Goal: Task Accomplishment & Management: Use online tool/utility

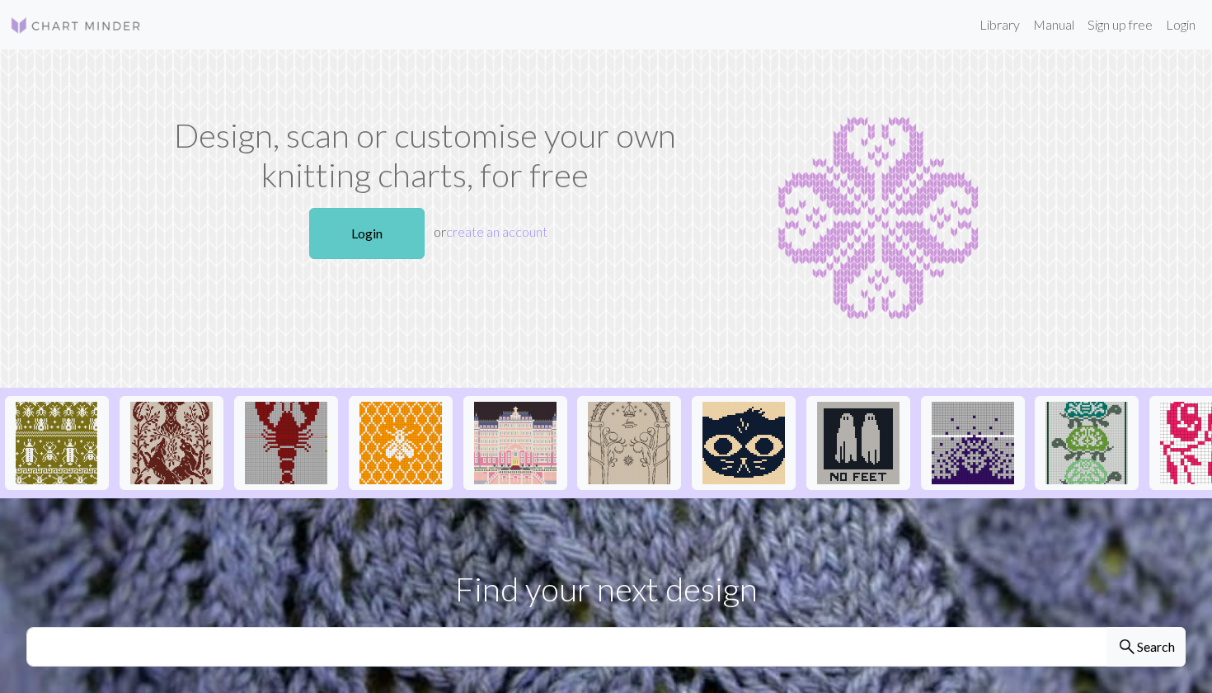
click at [378, 225] on link "Login" at bounding box center [366, 233] width 115 height 51
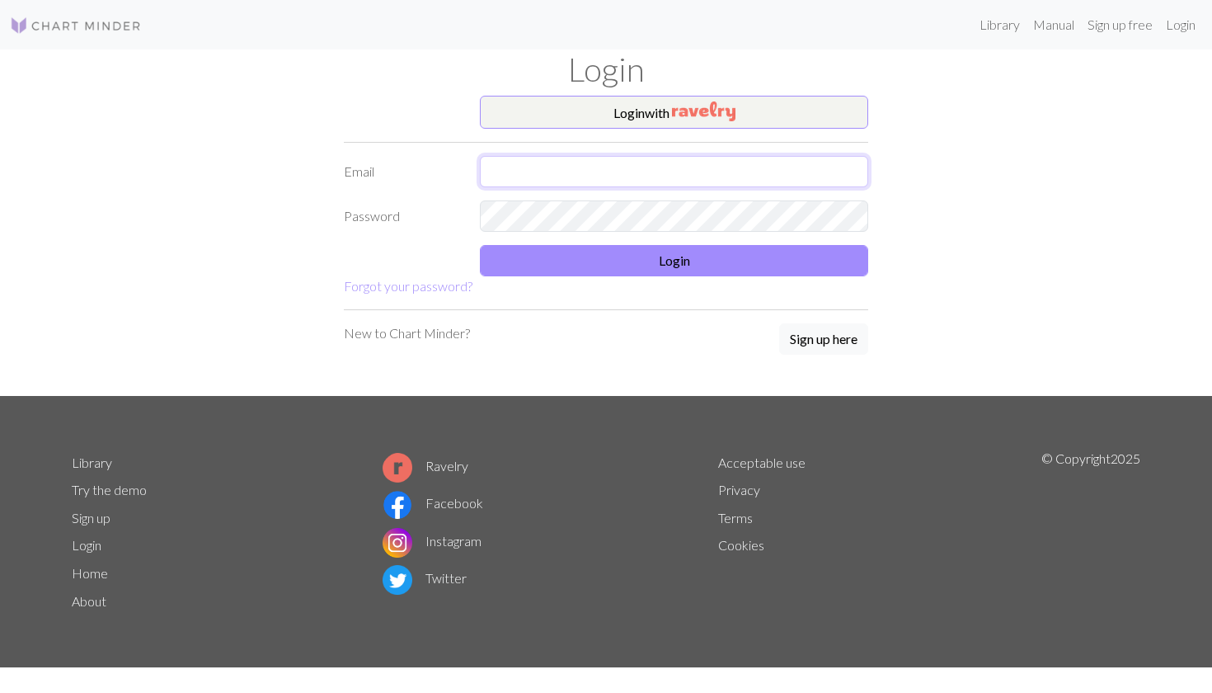
type input "[EMAIL_ADDRESS][DOMAIN_NAME]"
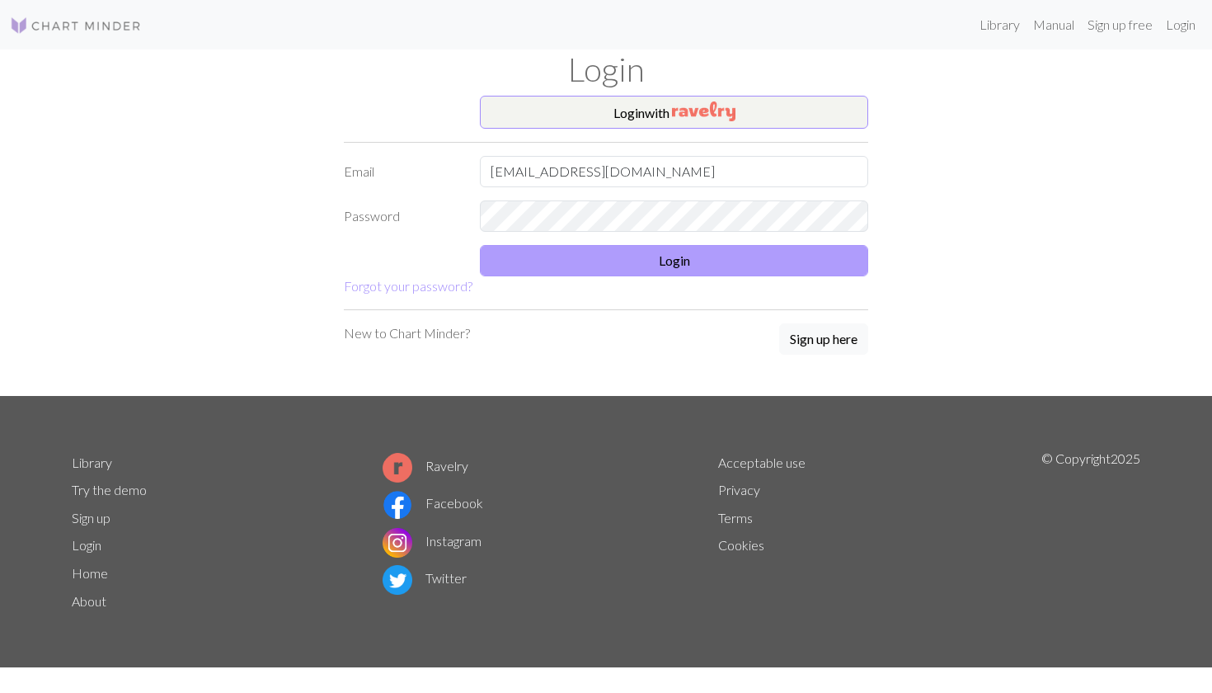
click at [601, 245] on button "Login" at bounding box center [674, 260] width 388 height 31
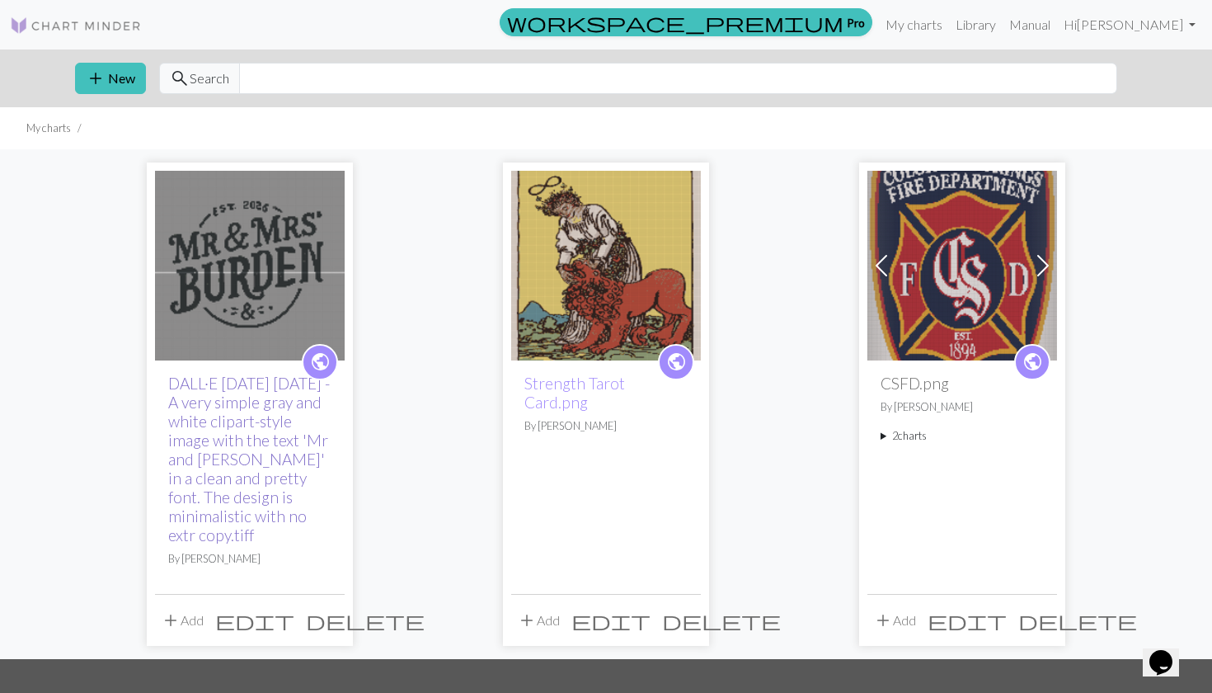
click at [207, 402] on link "DALL·E [DATE] [DATE] - A very simple gray and white clipart-style image with th…" at bounding box center [249, 458] width 162 height 171
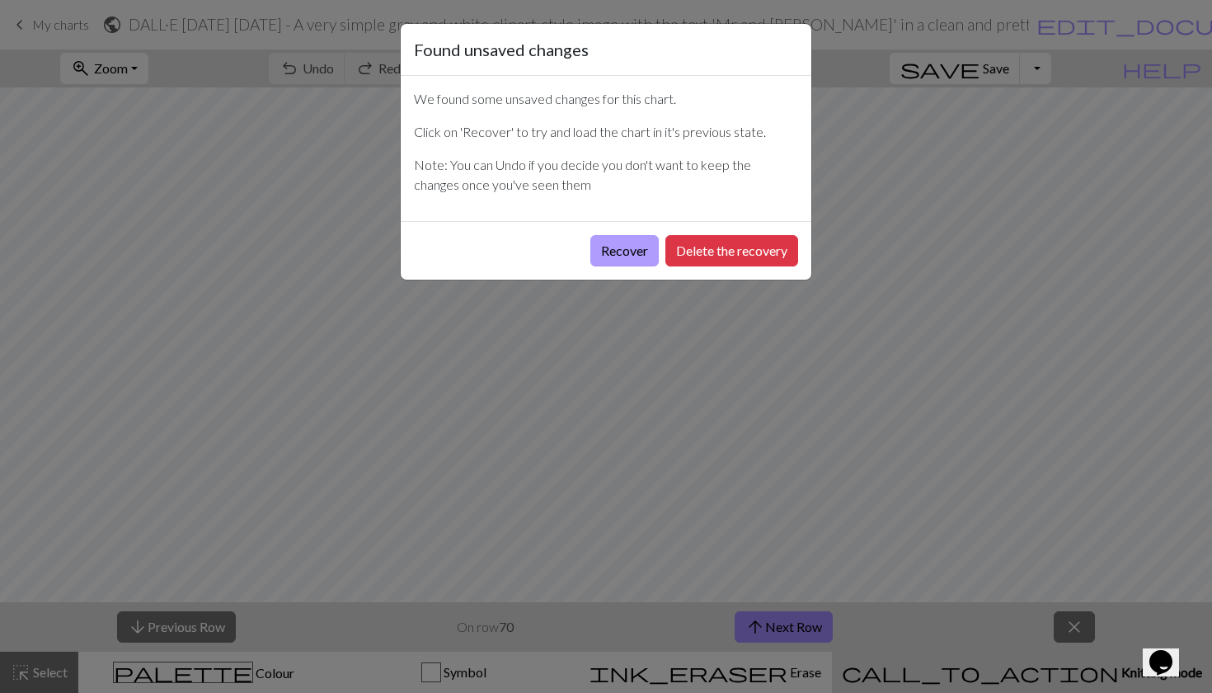
click at [602, 251] on button "Recover" at bounding box center [624, 250] width 68 height 31
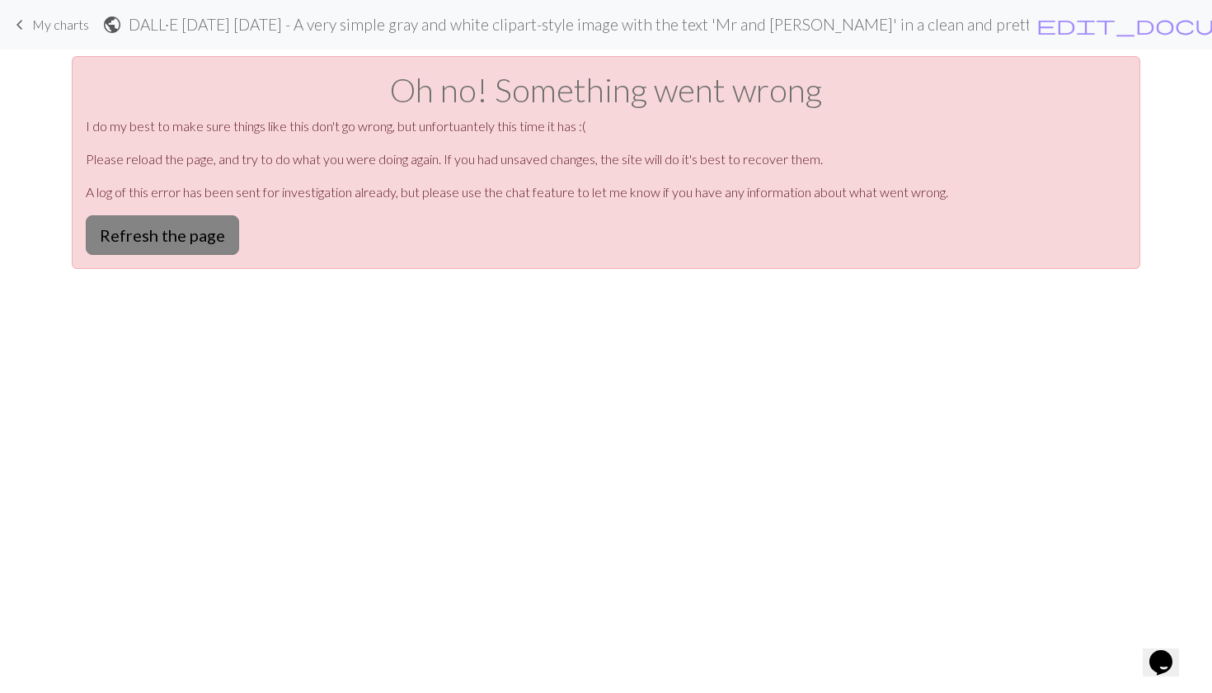
click at [225, 233] on button "Refresh the page" at bounding box center [162, 235] width 153 height 40
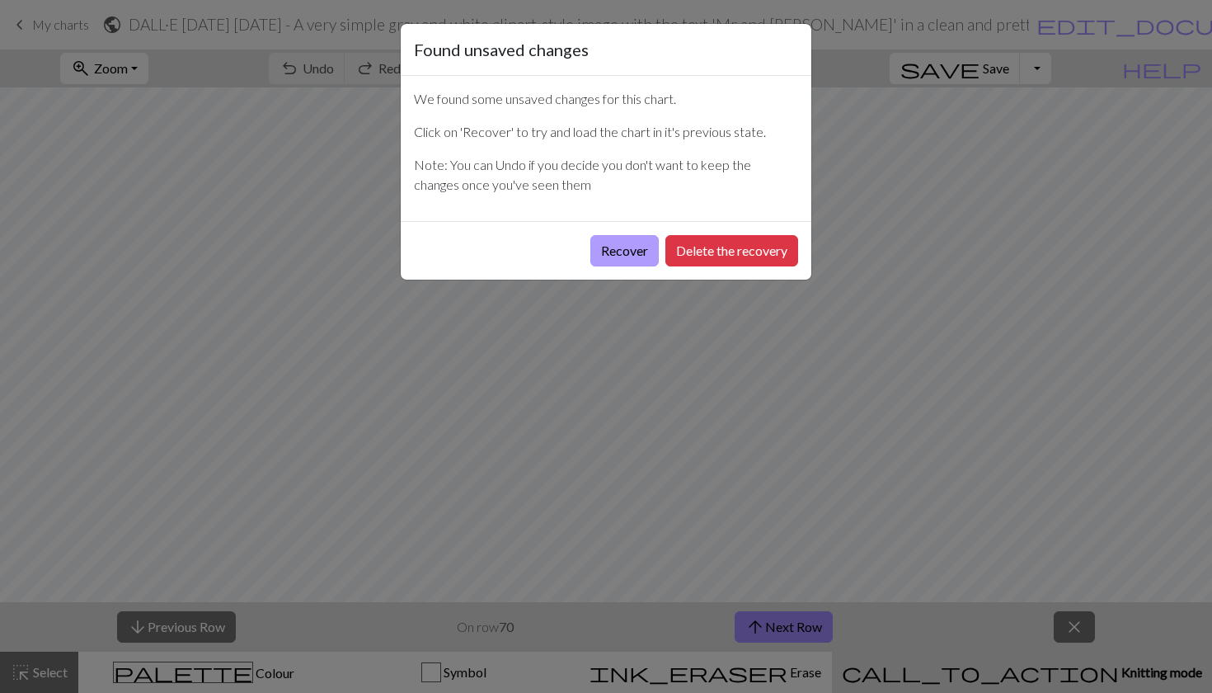
click at [610, 256] on button "Recover" at bounding box center [624, 250] width 68 height 31
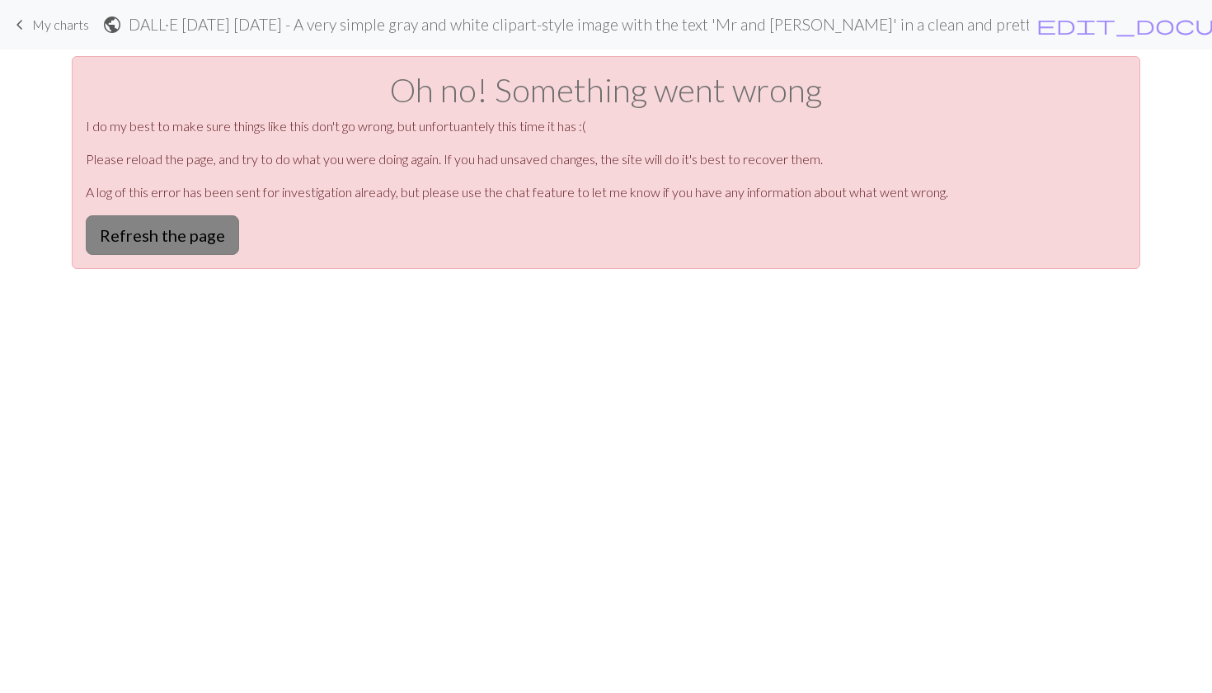
click at [148, 222] on button "Refresh the page" at bounding box center [162, 235] width 153 height 40
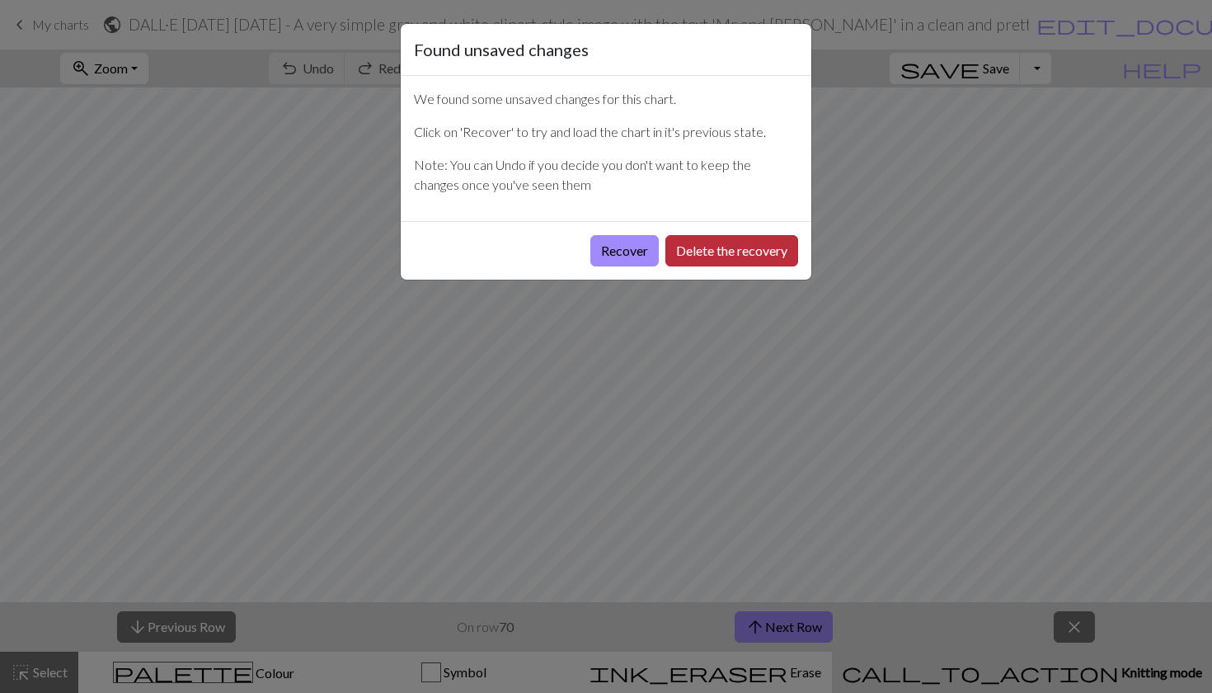
click at [684, 251] on button "Delete the recovery" at bounding box center [731, 250] width 133 height 31
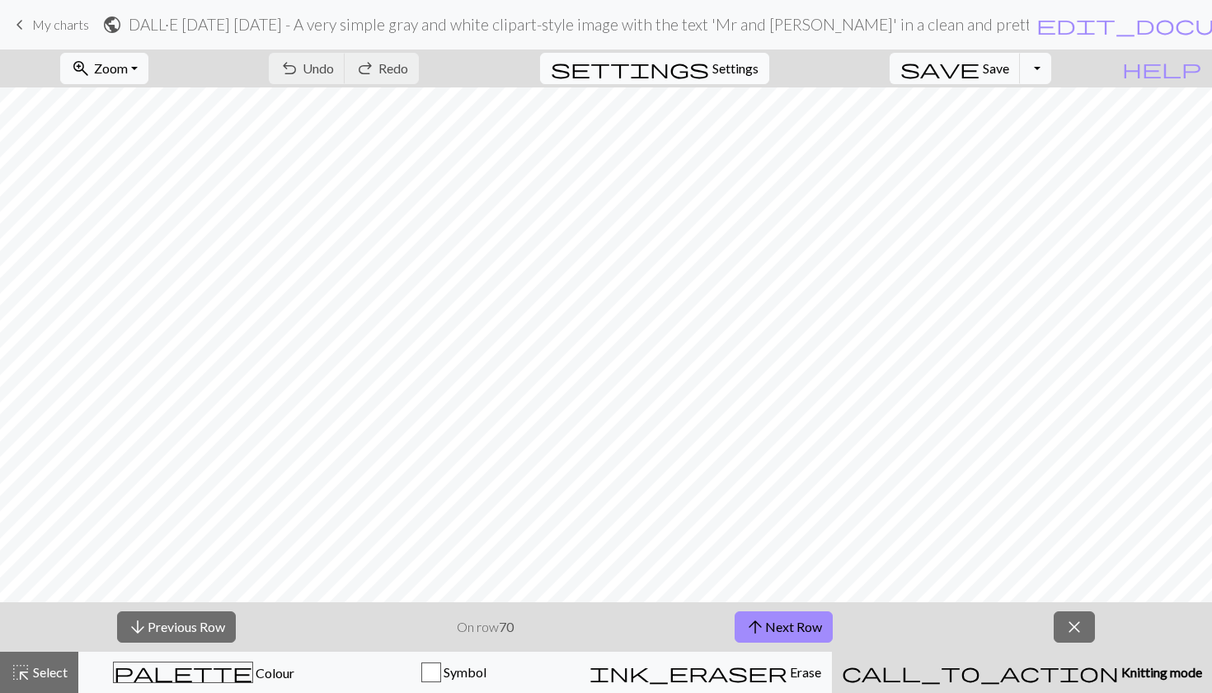
scroll to position [259, 0]
click at [751, 630] on span "arrow_upward" at bounding box center [755, 626] width 20 height 23
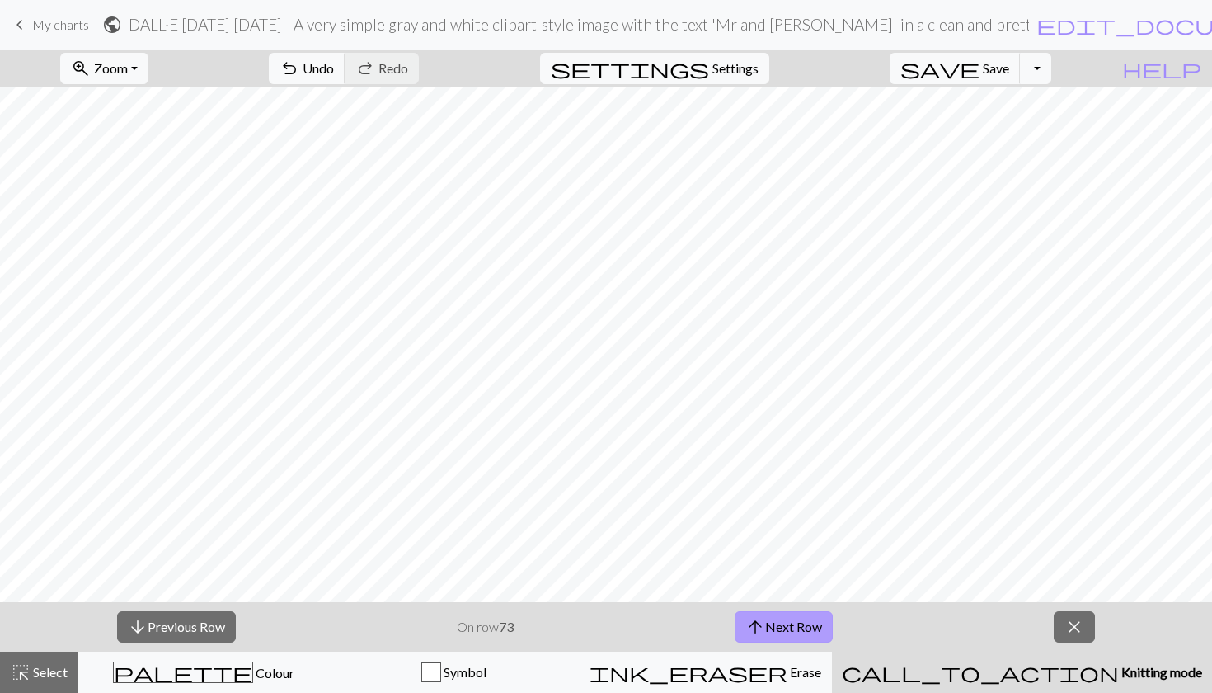
click at [751, 630] on span "arrow_upward" at bounding box center [755, 626] width 20 height 23
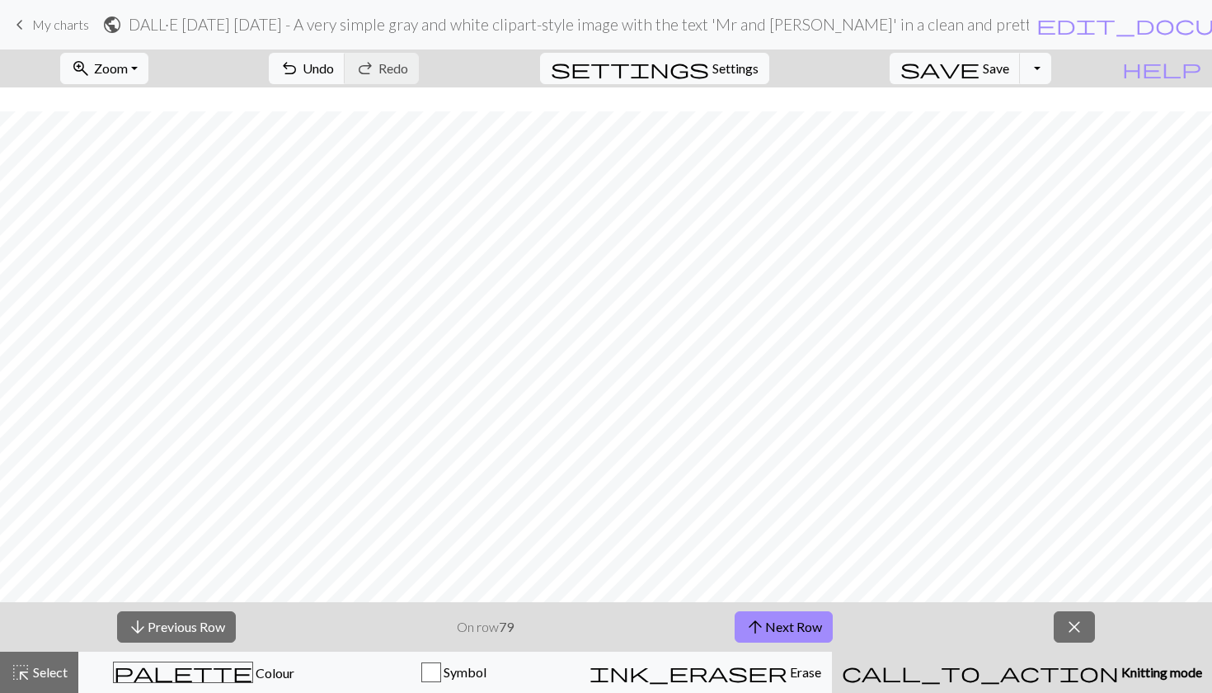
scroll to position [399, 0]
click at [768, 619] on button "arrow_upward Next Row" at bounding box center [784, 626] width 98 height 31
click at [759, 622] on span "arrow_upward" at bounding box center [755, 626] width 20 height 23
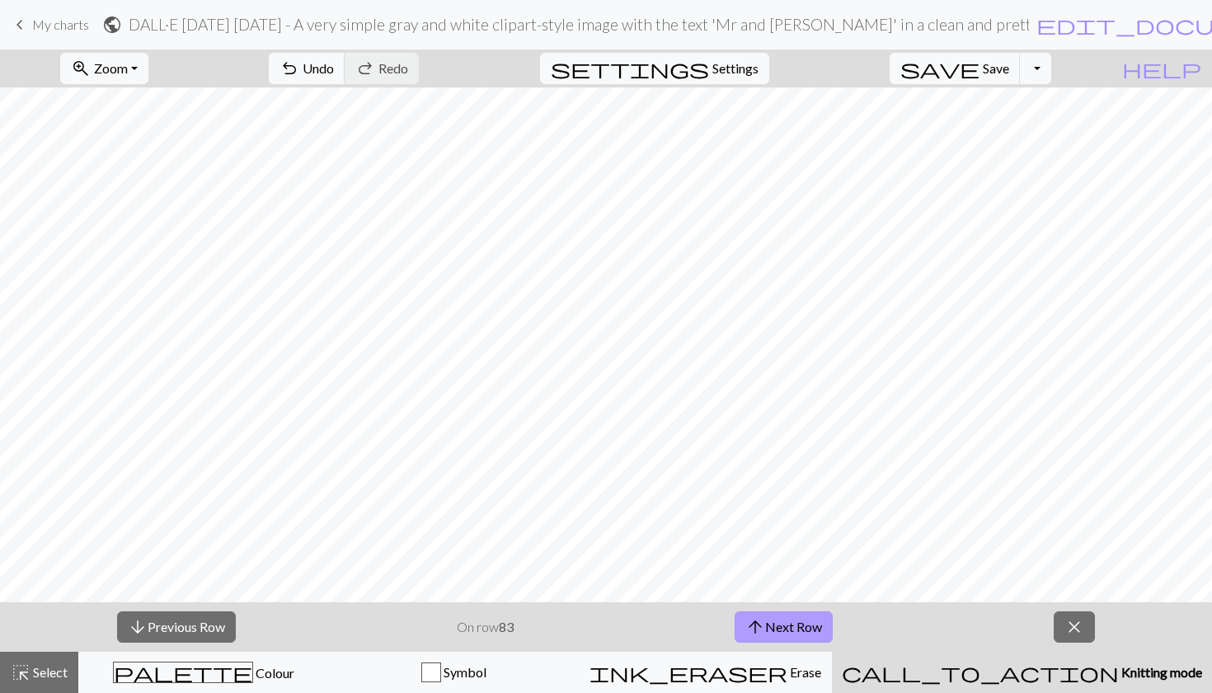
click at [759, 622] on span "arrow_upward" at bounding box center [755, 626] width 20 height 23
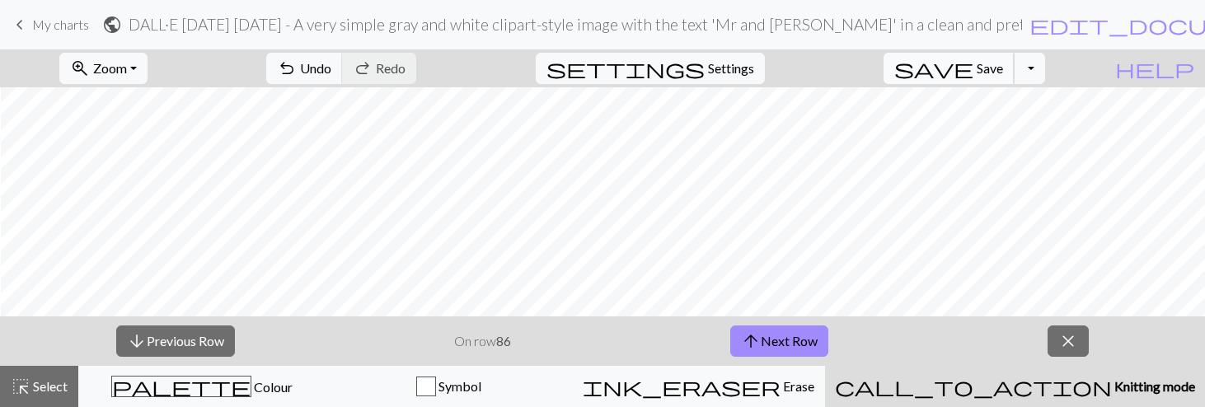
scroll to position [970, 1980]
click at [745, 352] on span "arrow_upward" at bounding box center [751, 341] width 20 height 23
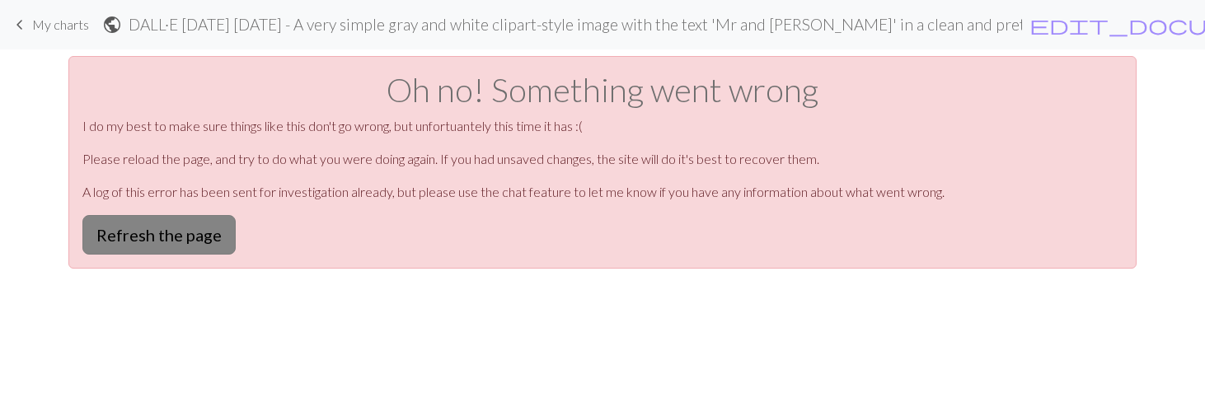
click at [124, 228] on button "Refresh the page" at bounding box center [158, 235] width 153 height 40
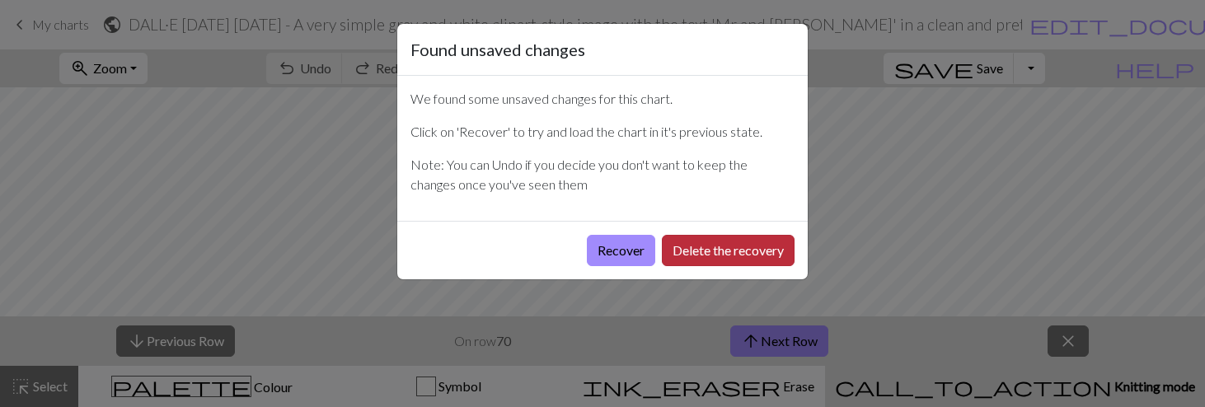
click at [680, 258] on button "Delete the recovery" at bounding box center [728, 250] width 133 height 31
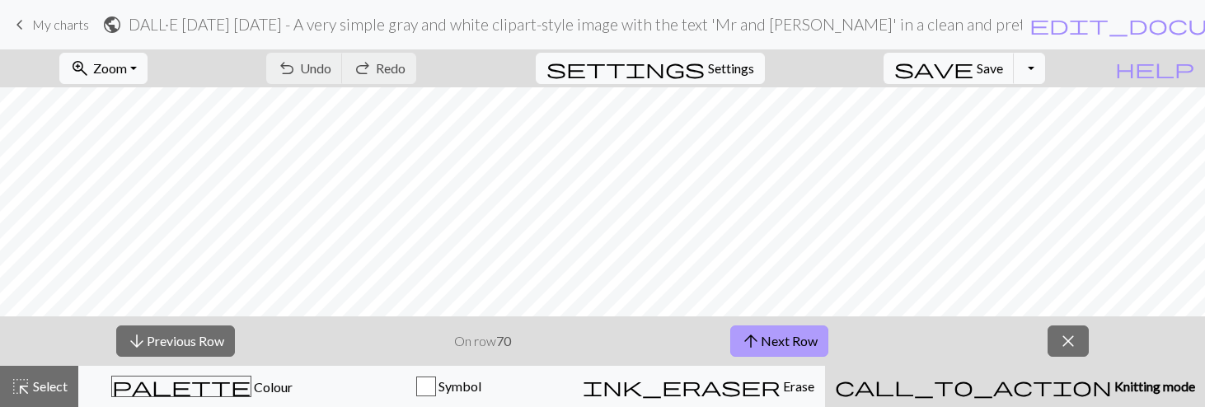
click at [753, 347] on span "arrow_upward" at bounding box center [751, 341] width 20 height 23
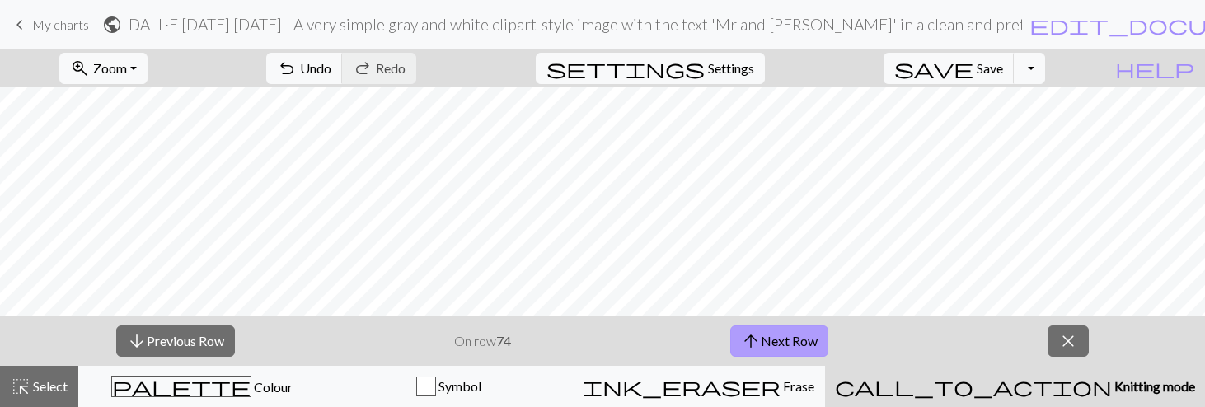
click at [753, 347] on span "arrow_upward" at bounding box center [751, 341] width 20 height 23
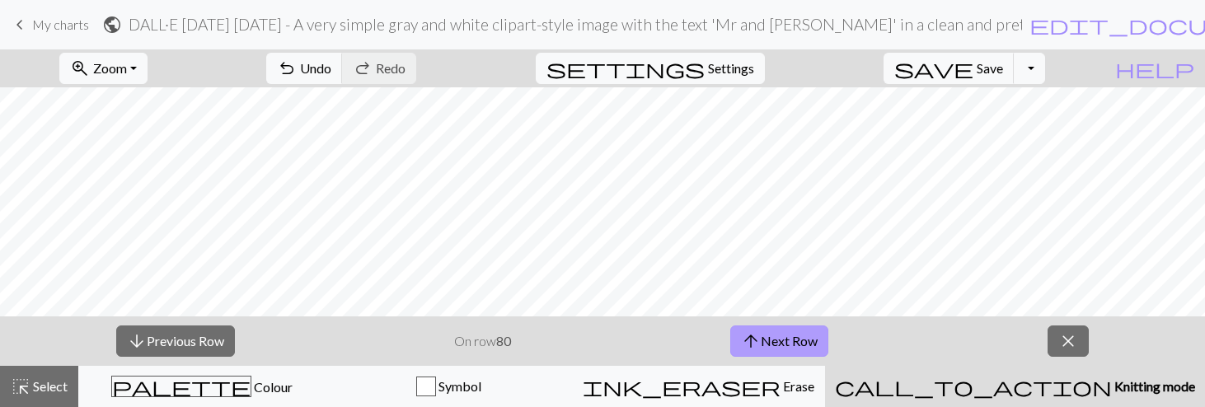
click at [753, 347] on span "arrow_upward" at bounding box center [751, 341] width 20 height 23
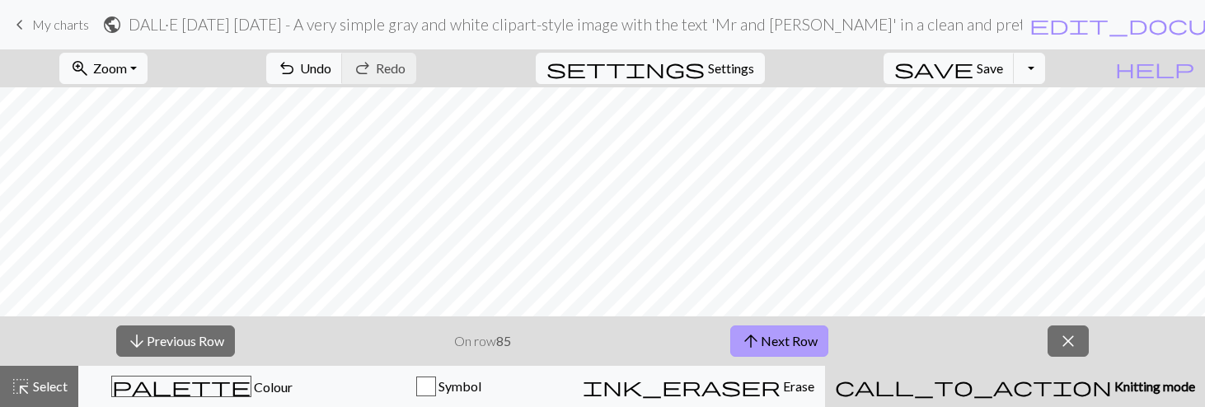
click at [753, 347] on span "arrow_upward" at bounding box center [751, 341] width 20 height 23
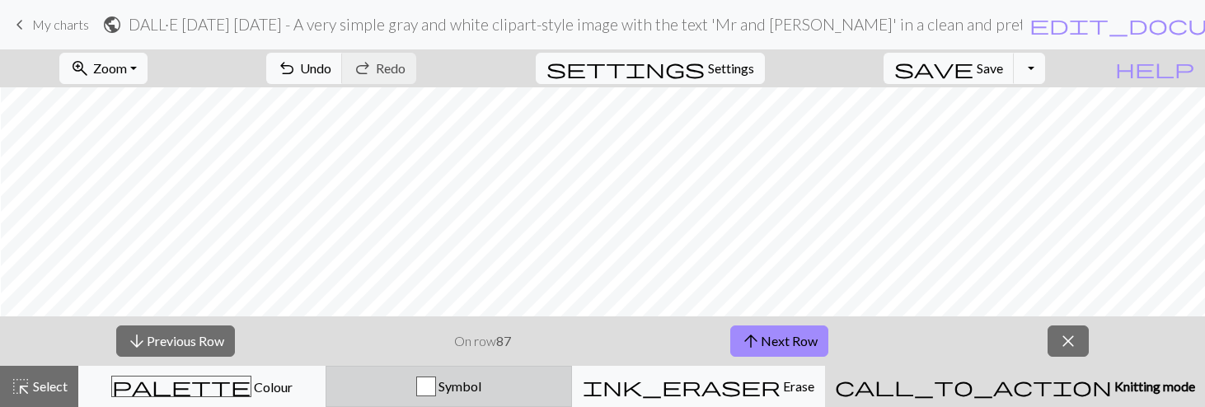
scroll to position [955, 2178]
